Goal: Navigation & Orientation: Find specific page/section

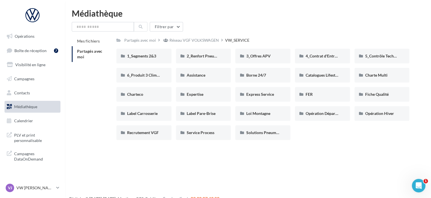
click at [93, 51] on span "Partagés avec moi" at bounding box center [89, 54] width 25 height 10
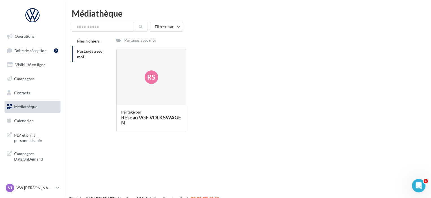
click at [87, 54] on li "Partagés avec moi" at bounding box center [92, 54] width 40 height 16
click at [25, 108] on span "Médiathèque" at bounding box center [25, 106] width 23 height 5
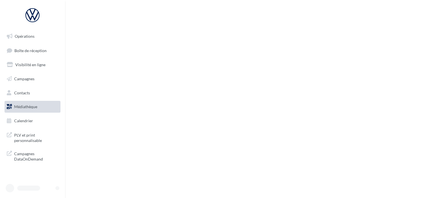
click at [30, 108] on span "Médiathèque" at bounding box center [25, 106] width 23 height 5
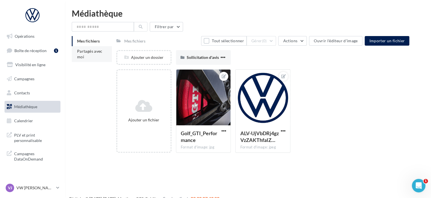
click at [89, 52] on span "Partagés avec moi" at bounding box center [89, 54] width 25 height 10
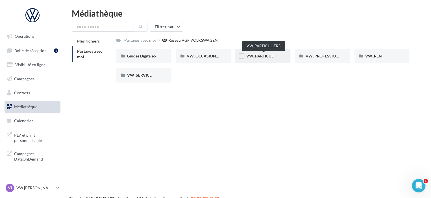
click at [262, 54] on span "VW_PARTICULIERS" at bounding box center [263, 56] width 35 height 5
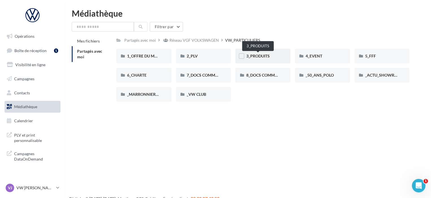
click at [263, 56] on span "3_PRODUITS" at bounding box center [257, 56] width 23 height 5
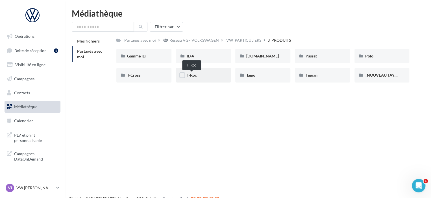
click at [192, 75] on span "T-Roc" at bounding box center [192, 75] width 10 height 5
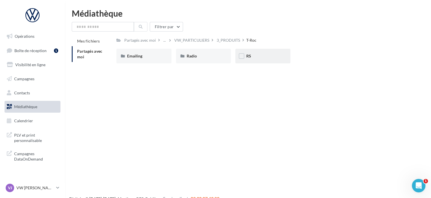
click at [259, 58] on div "RS" at bounding box center [263, 56] width 34 height 6
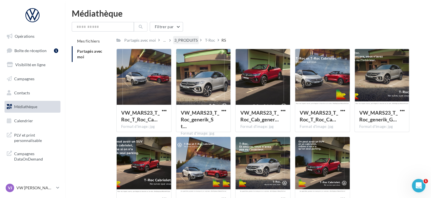
click at [190, 40] on div "3_PRODUITS" at bounding box center [185, 41] width 23 height 6
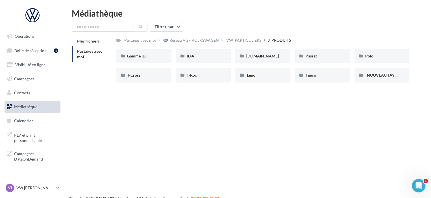
click at [86, 54] on li "Partagés avec moi" at bounding box center [92, 54] width 40 height 16
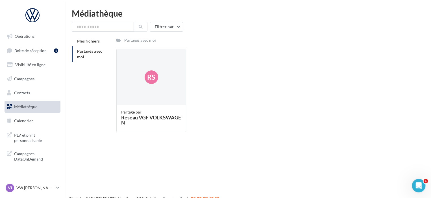
click at [93, 51] on span "Partagés avec moi" at bounding box center [89, 54] width 25 height 10
click at [28, 107] on span "Médiathèque" at bounding box center [25, 106] width 23 height 5
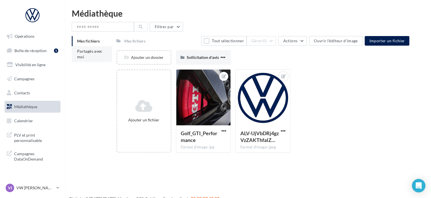
click at [88, 49] on span "Partagés avec moi" at bounding box center [89, 54] width 25 height 10
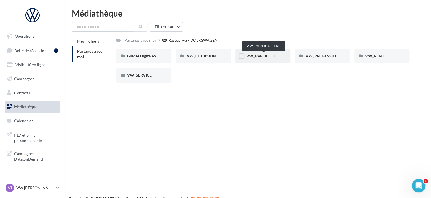
click at [267, 55] on span "VW_PARTICULIERS" at bounding box center [263, 56] width 35 height 5
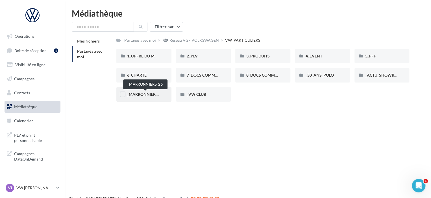
click at [145, 92] on span "_MARRONNIERS_25" at bounding box center [145, 94] width 37 height 5
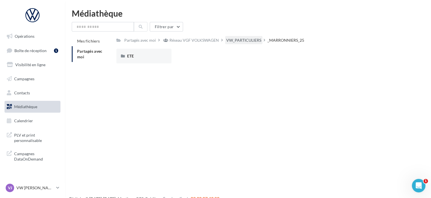
click at [247, 40] on div "VW_PARTICULIERS" at bounding box center [243, 41] width 35 height 6
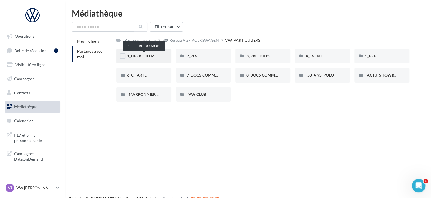
click at [152, 56] on span "1_OFFRE DU MOIS" at bounding box center [144, 56] width 34 height 5
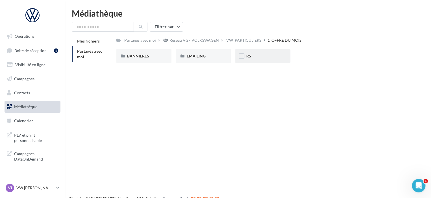
click at [263, 60] on div "RS" at bounding box center [262, 56] width 55 height 15
